Goal: Information Seeking & Learning: Learn about a topic

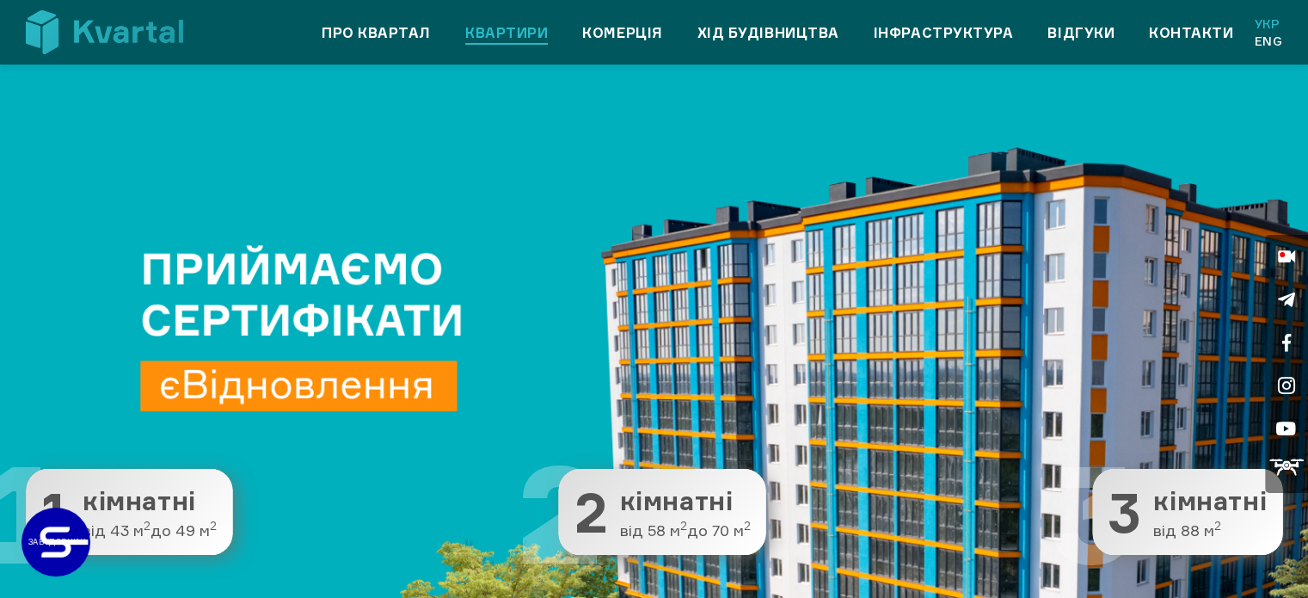
click at [490, 33] on link "Квартири" at bounding box center [506, 32] width 83 height 21
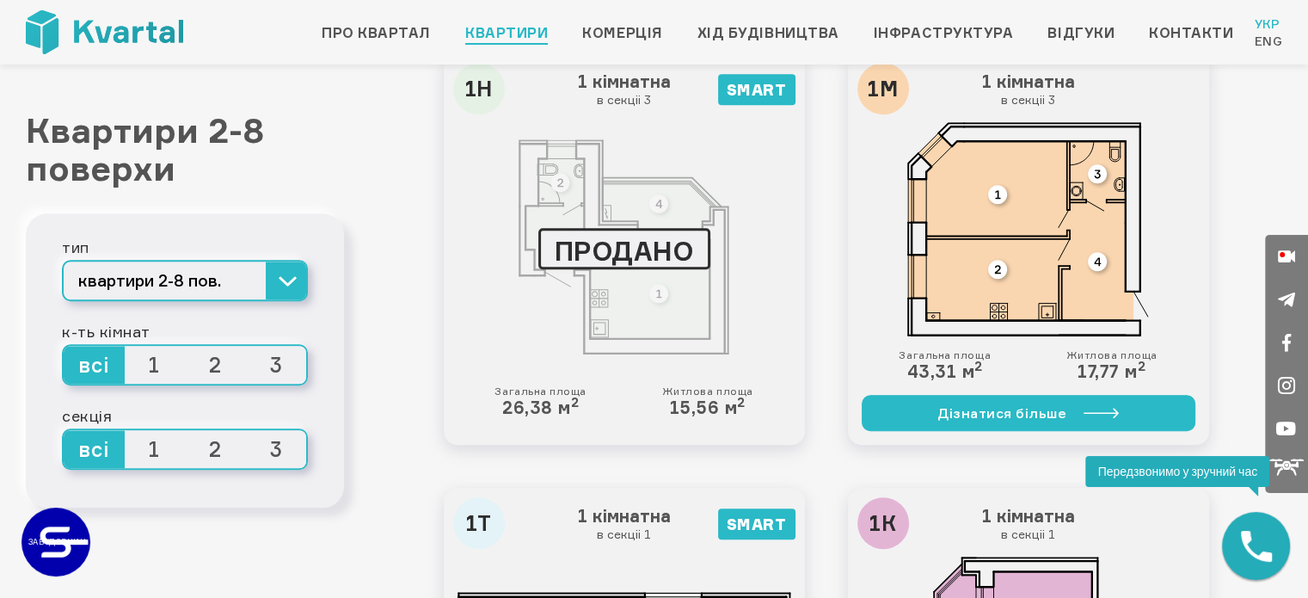
scroll to position [1376, 0]
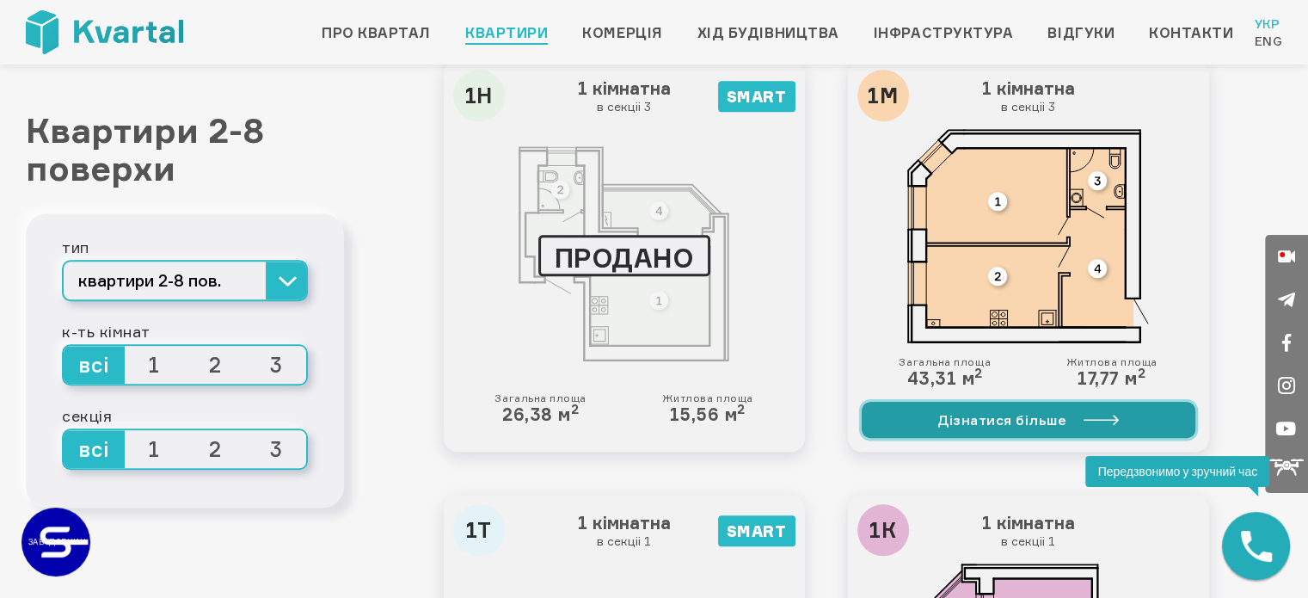
click at [1011, 409] on link "Дізнатися більше" at bounding box center [1029, 420] width 334 height 36
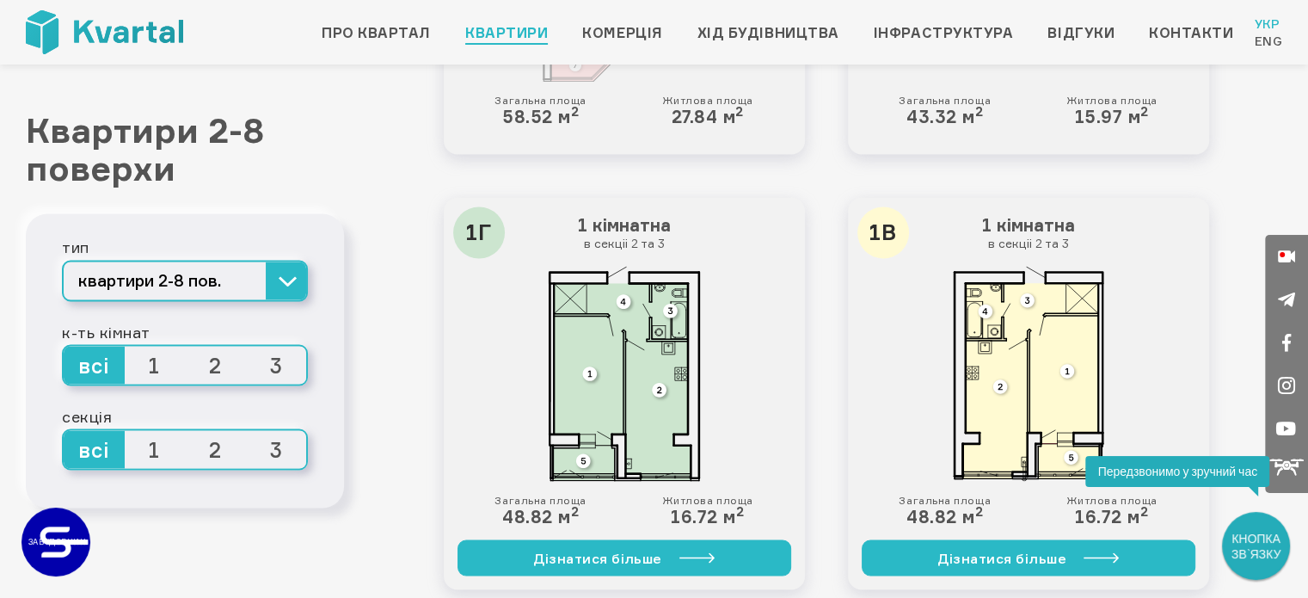
scroll to position [2912, 0]
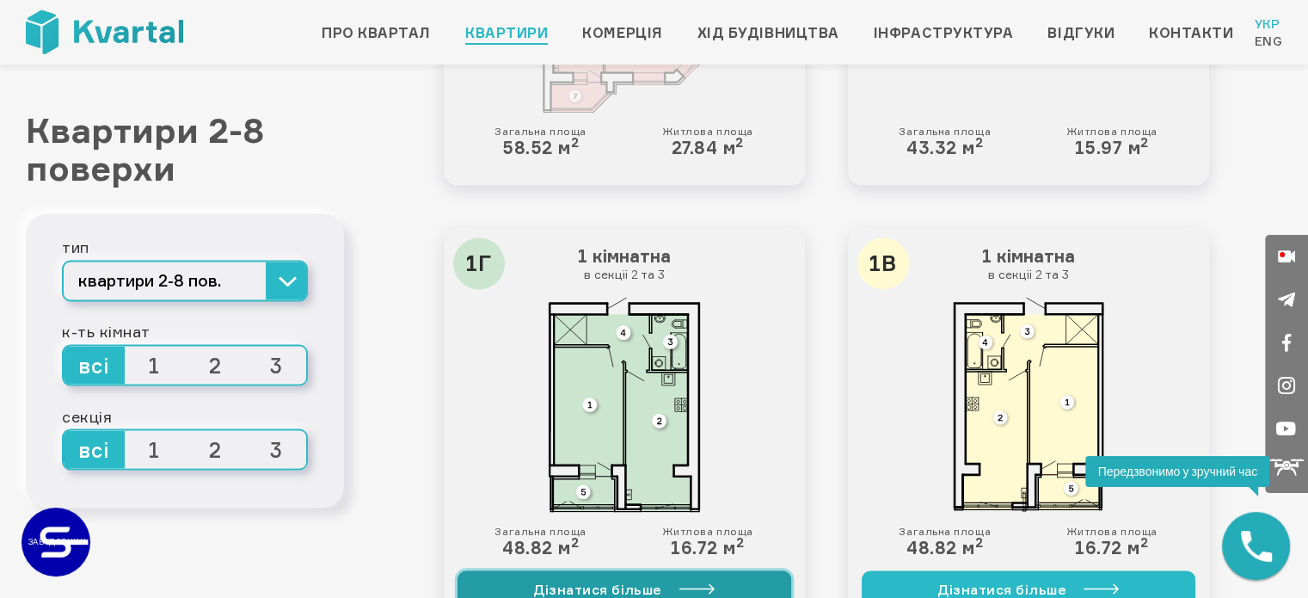
click at [638, 587] on link "Дізнатися більше" at bounding box center [625, 588] width 334 height 36
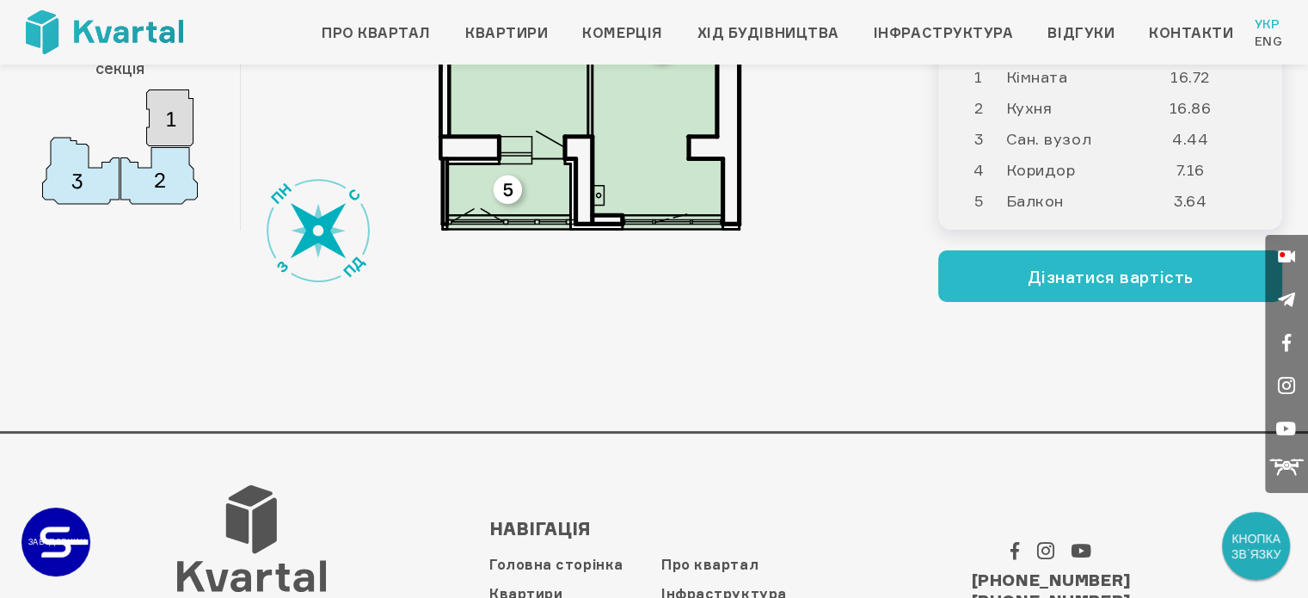
scroll to position [303, 0]
